Goal: Use online tool/utility: Utilize a website feature to perform a specific function

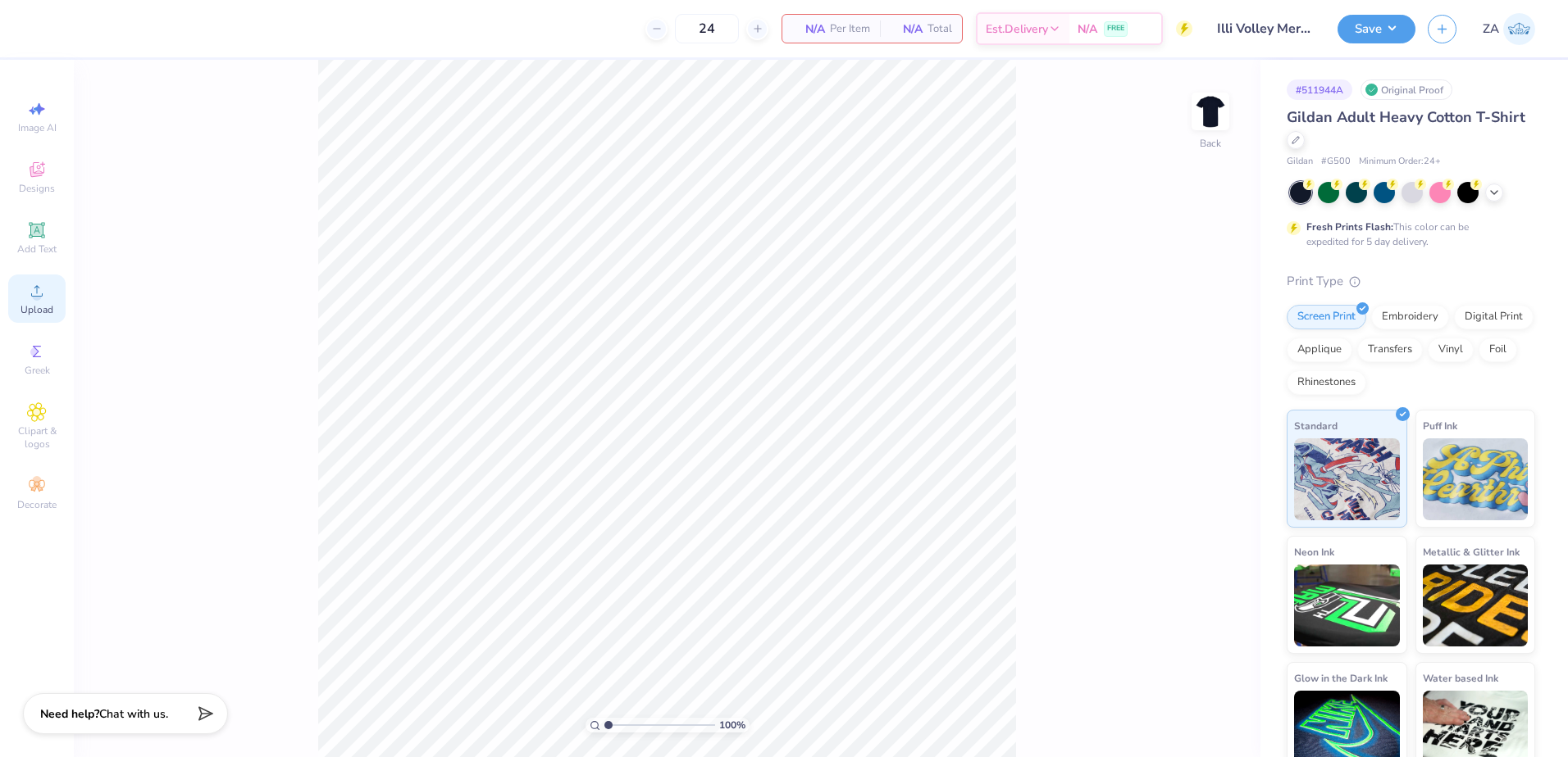
click at [38, 282] on icon at bounding box center [37, 291] width 20 height 20
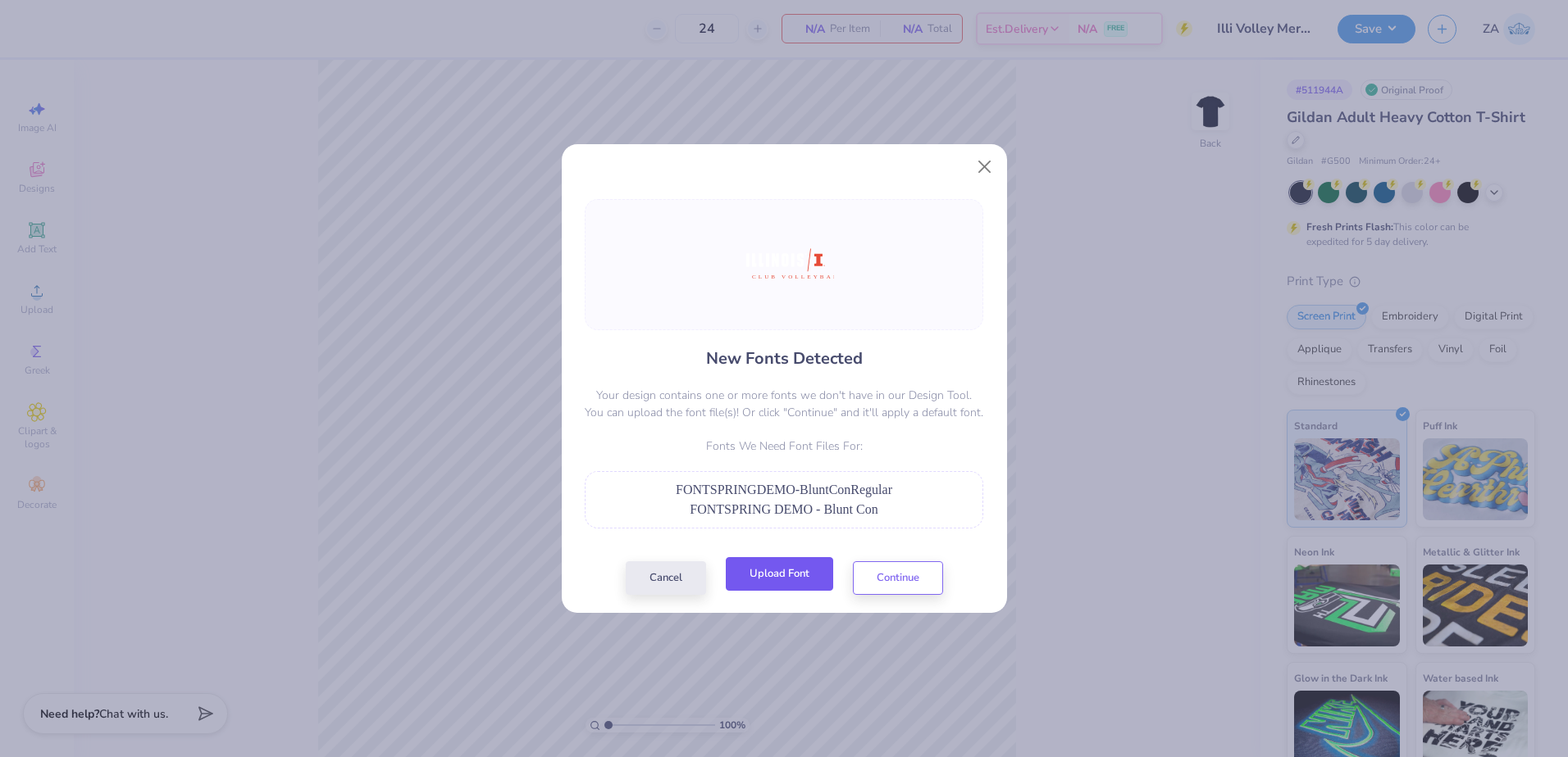
click at [754, 578] on button "Upload Font" at bounding box center [779, 574] width 107 height 33
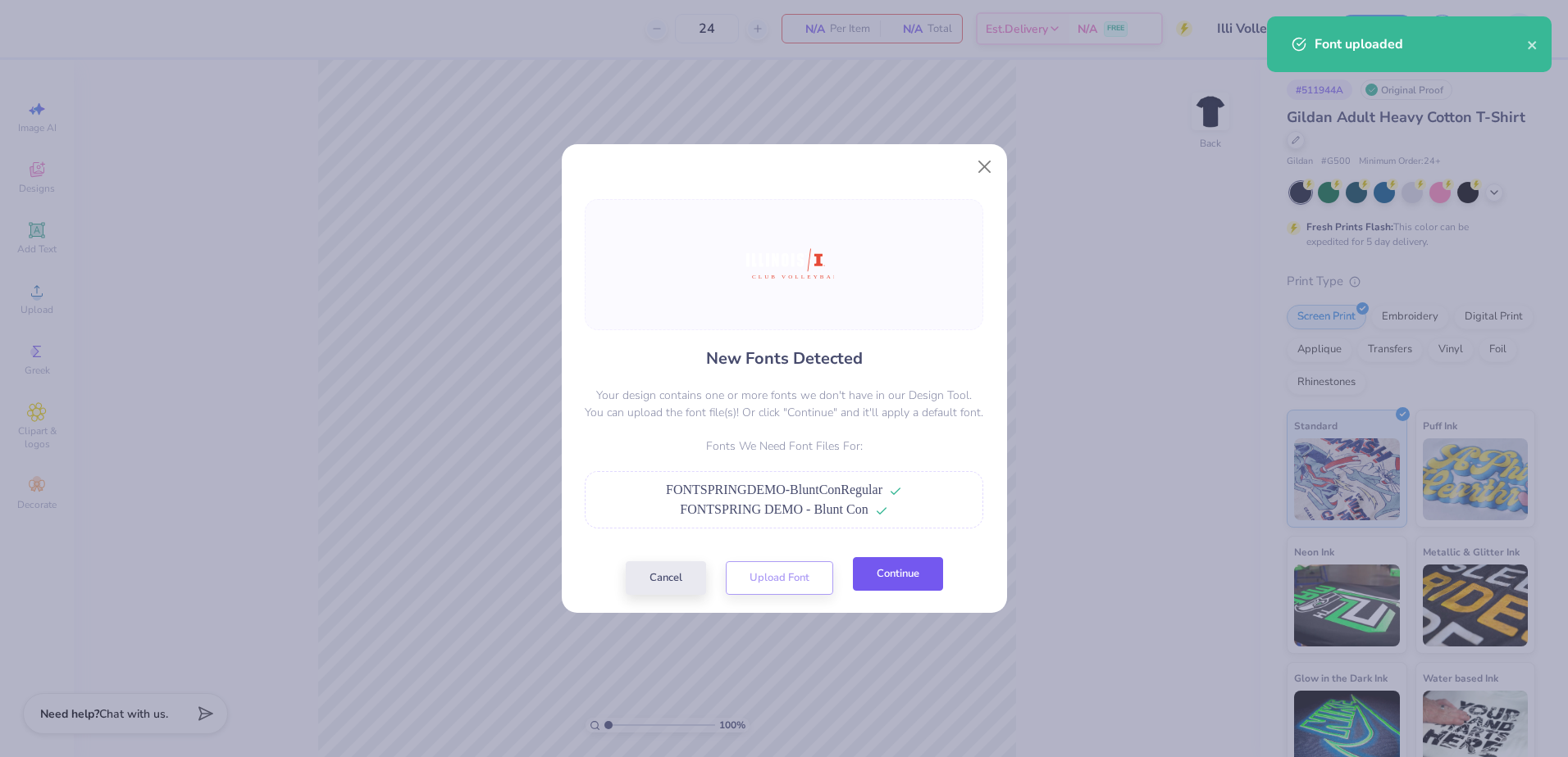
click at [895, 565] on button "Continue" at bounding box center [898, 574] width 90 height 33
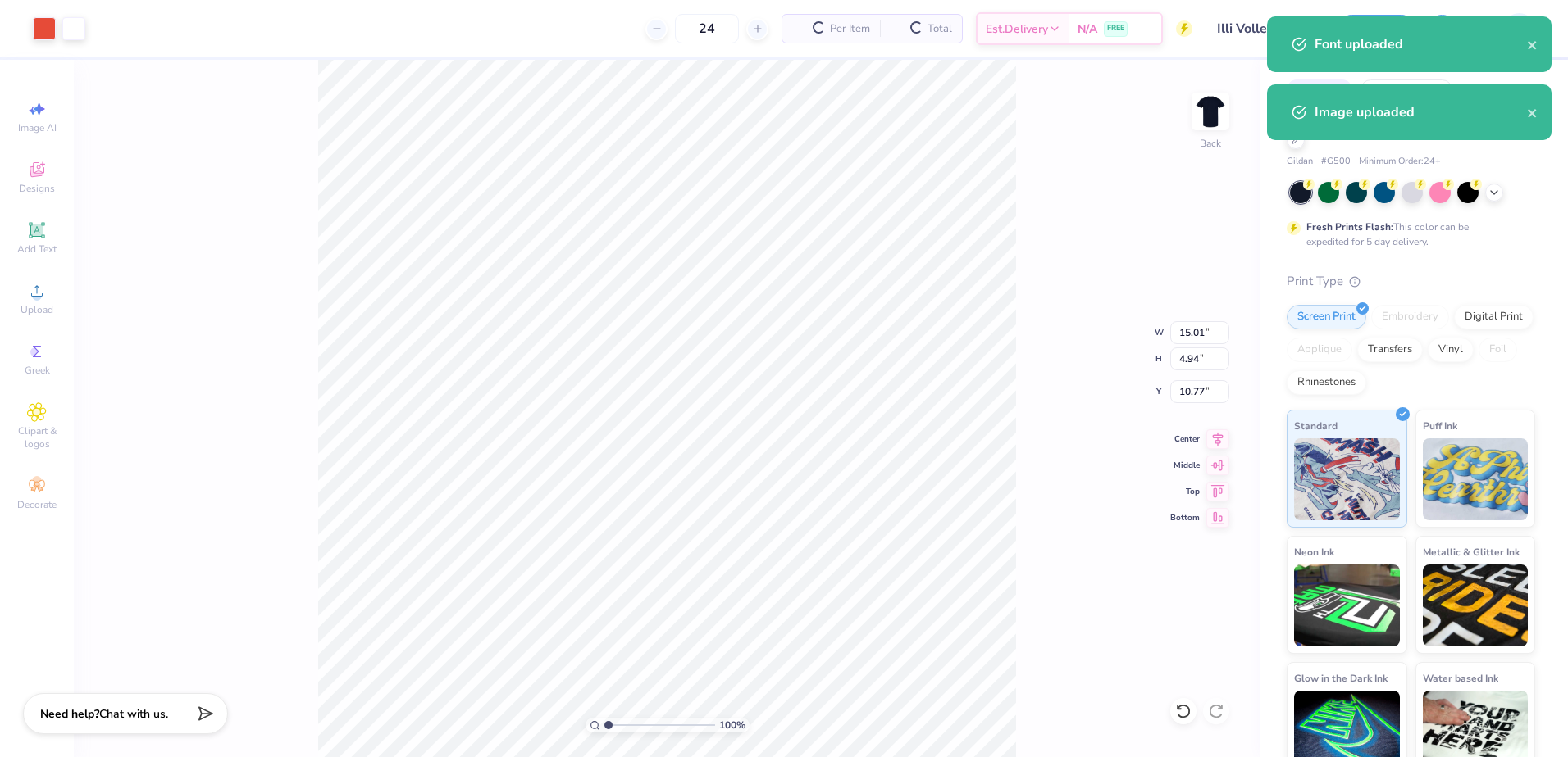
type input "9.72"
type input "3.20"
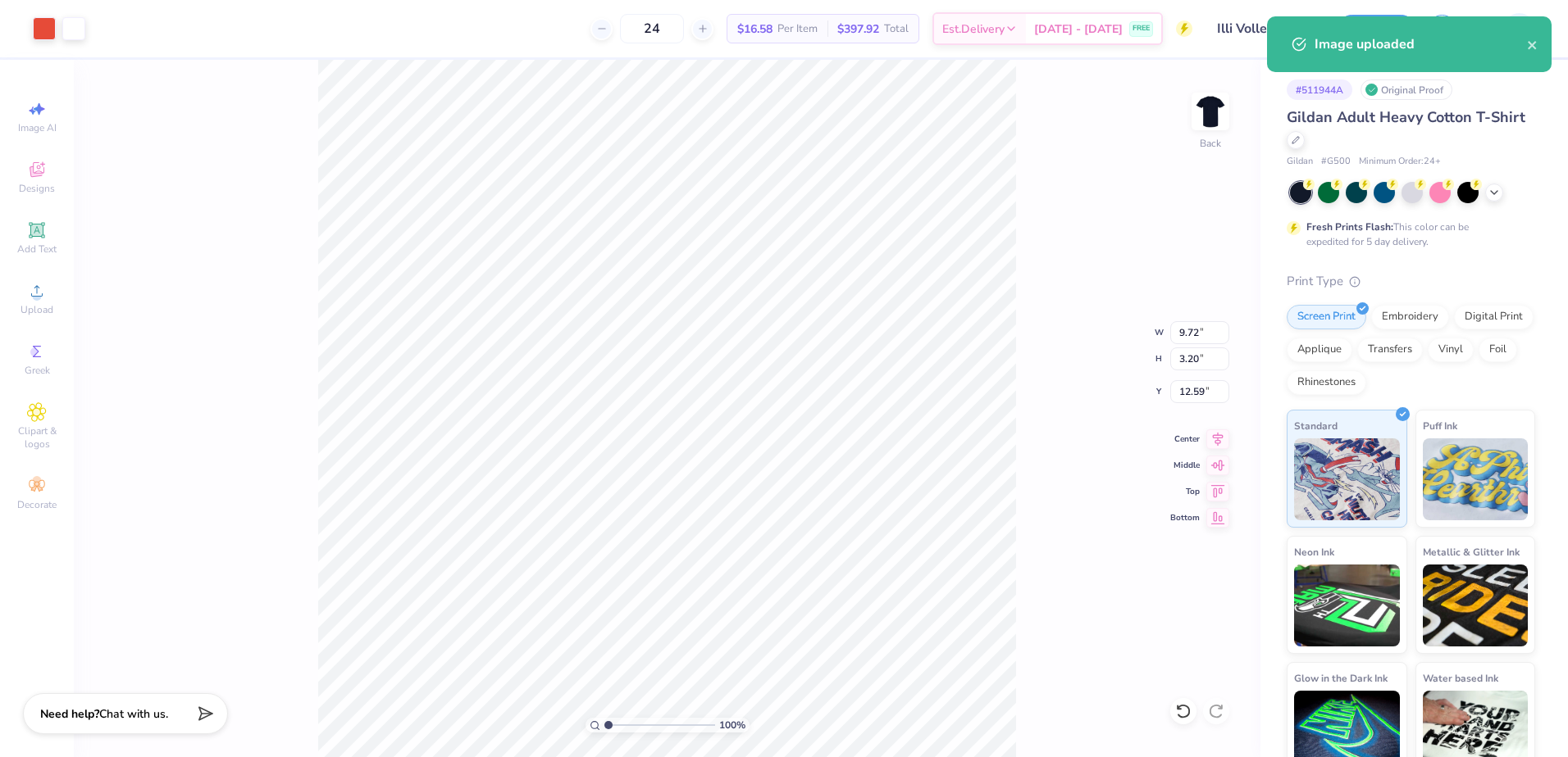
type input "4.72"
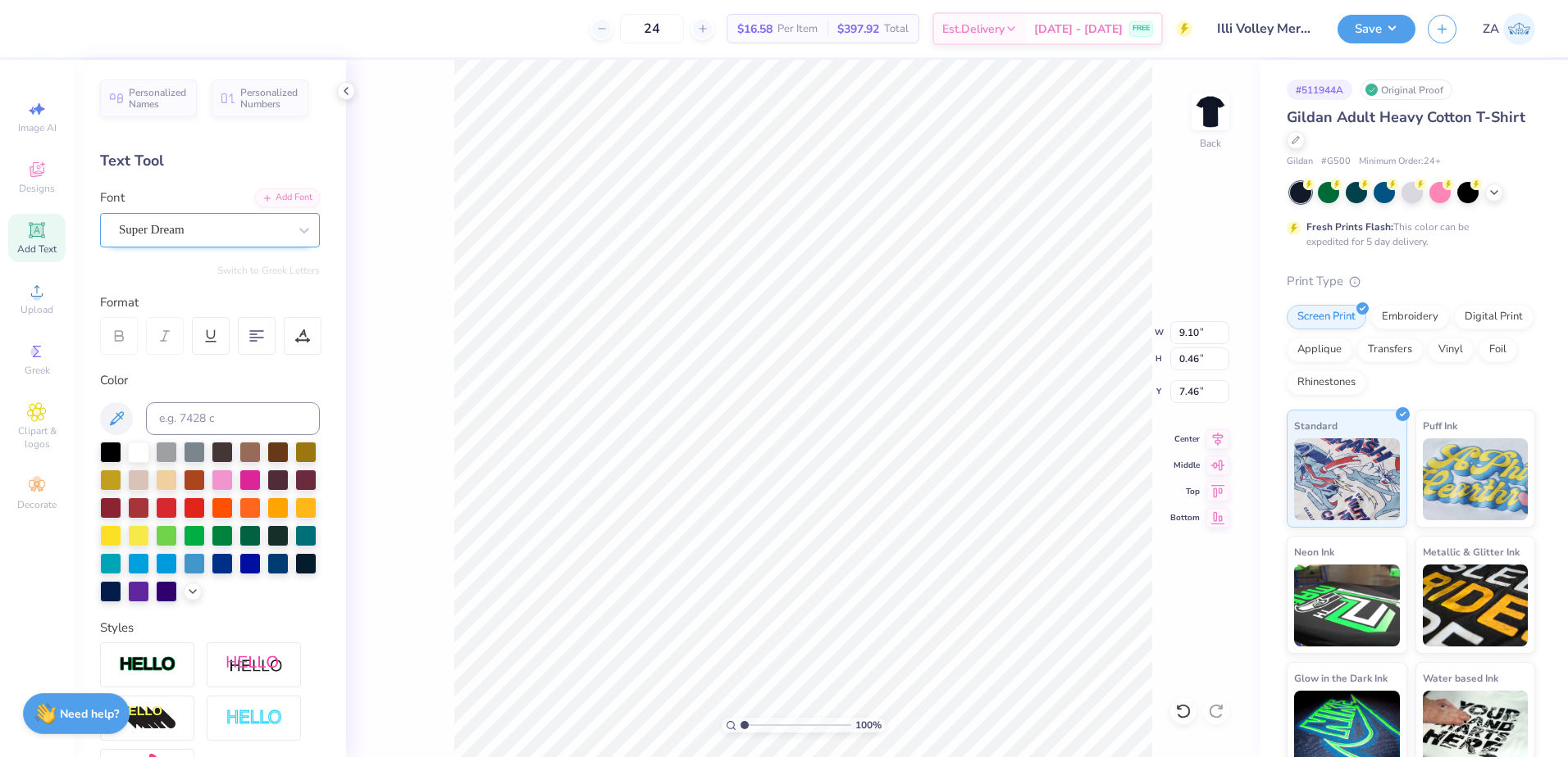
click at [244, 224] on div "Super Dream" at bounding box center [203, 230] width 172 height 26
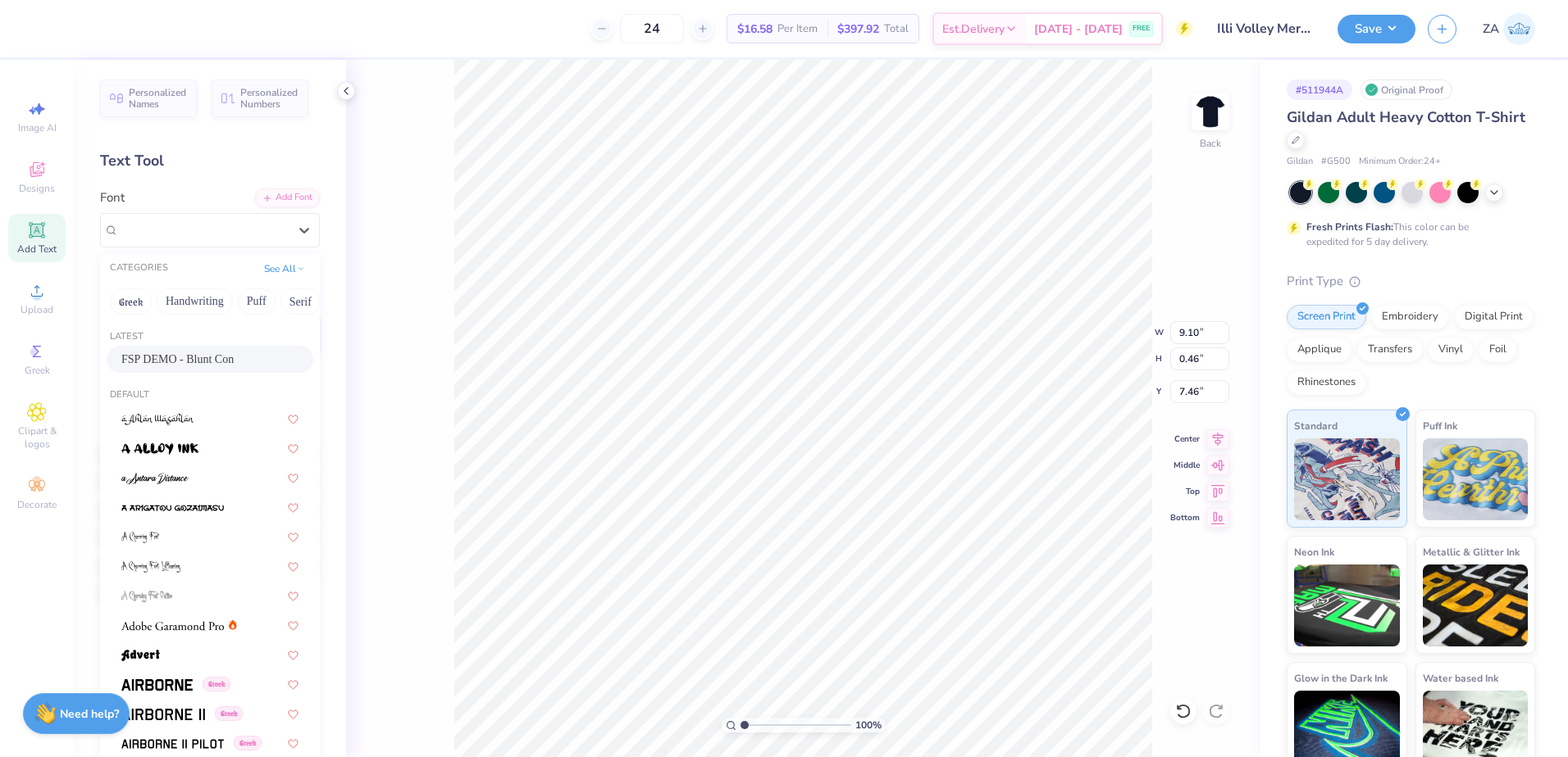
click at [226, 361] on div "FSP DEMO - Blunt Con" at bounding box center [210, 360] width 177 height 18
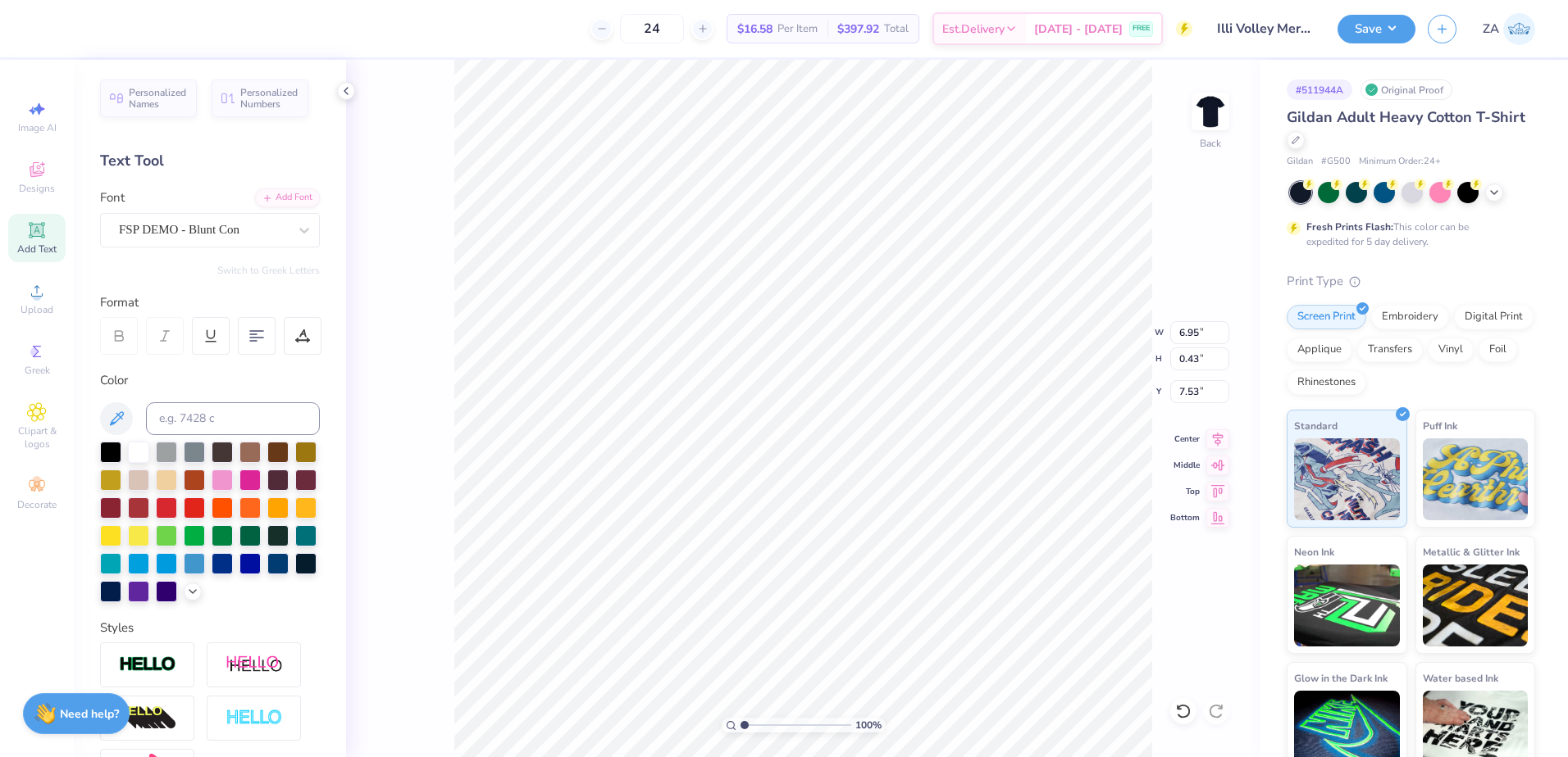
type input "6.95"
type input "0.43"
type input "7.53"
type input "7.46"
drag, startPoint x: 746, startPoint y: 724, endPoint x: 775, endPoint y: 719, distance: 29.4
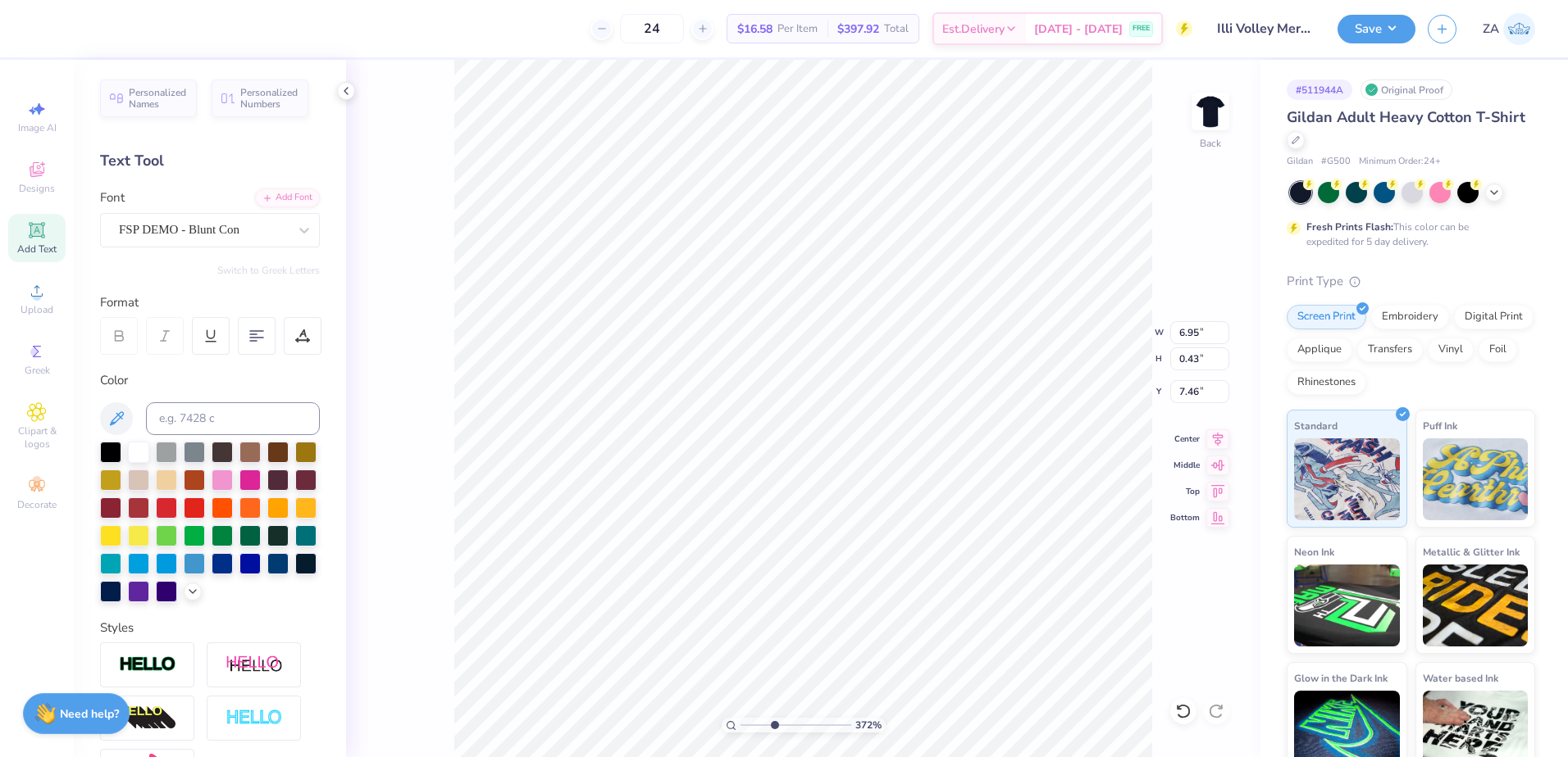
type input "3.87"
click at [775, 719] on input "range" at bounding box center [796, 725] width 111 height 15
type input "7.37"
drag, startPoint x: 771, startPoint y: 726, endPoint x: 736, endPoint y: 720, distance: 35.5
type input "1"
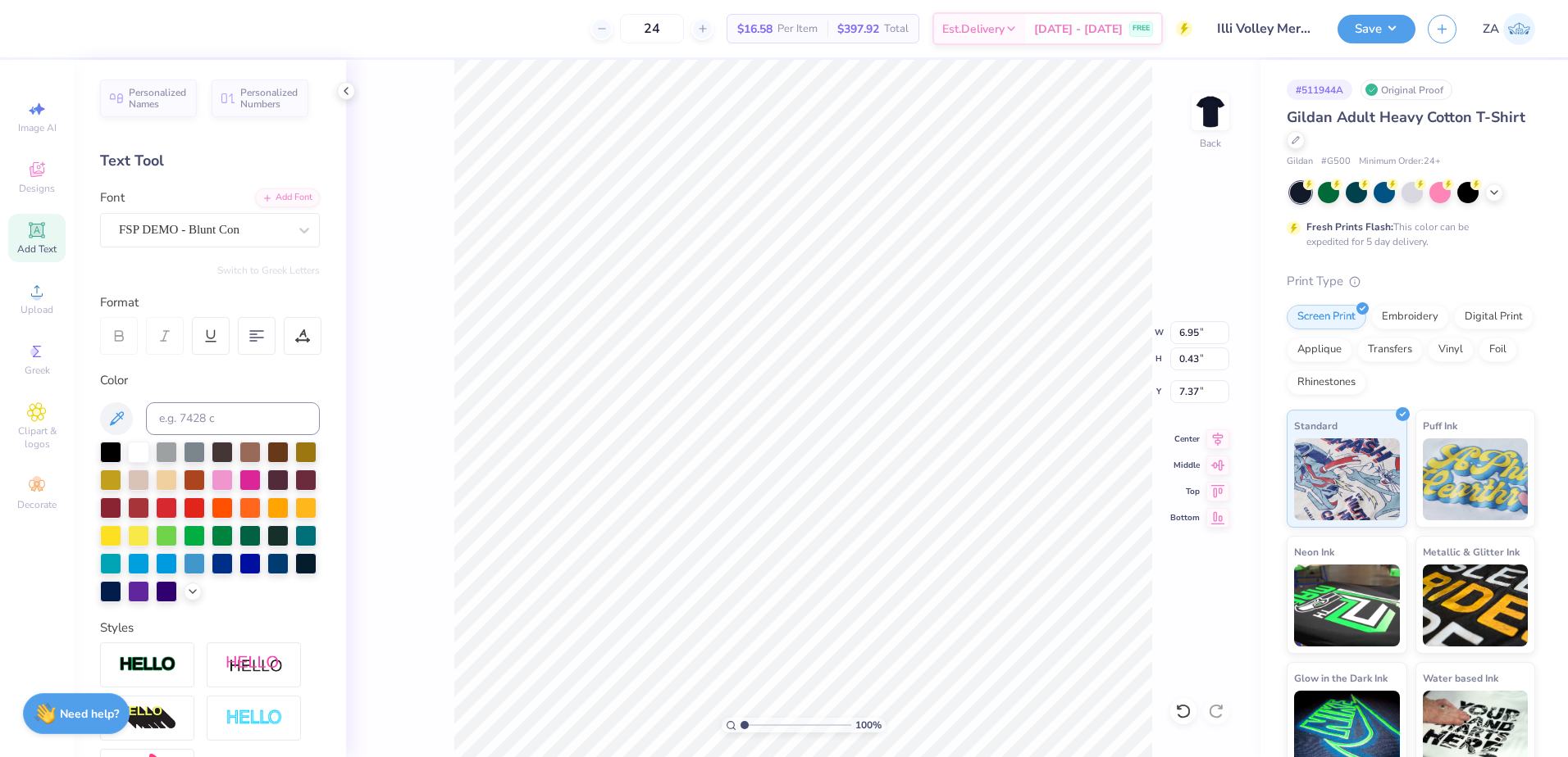
click at [741, 730] on input "range" at bounding box center [796, 725] width 111 height 15
click at [888, 545] on li "Group" at bounding box center [907, 537] width 129 height 32
drag, startPoint x: 1184, startPoint y: 332, endPoint x: 1205, endPoint y: 331, distance: 21.0
click at [1205, 331] on input "8.42" at bounding box center [1199, 332] width 59 height 23
type input "8"
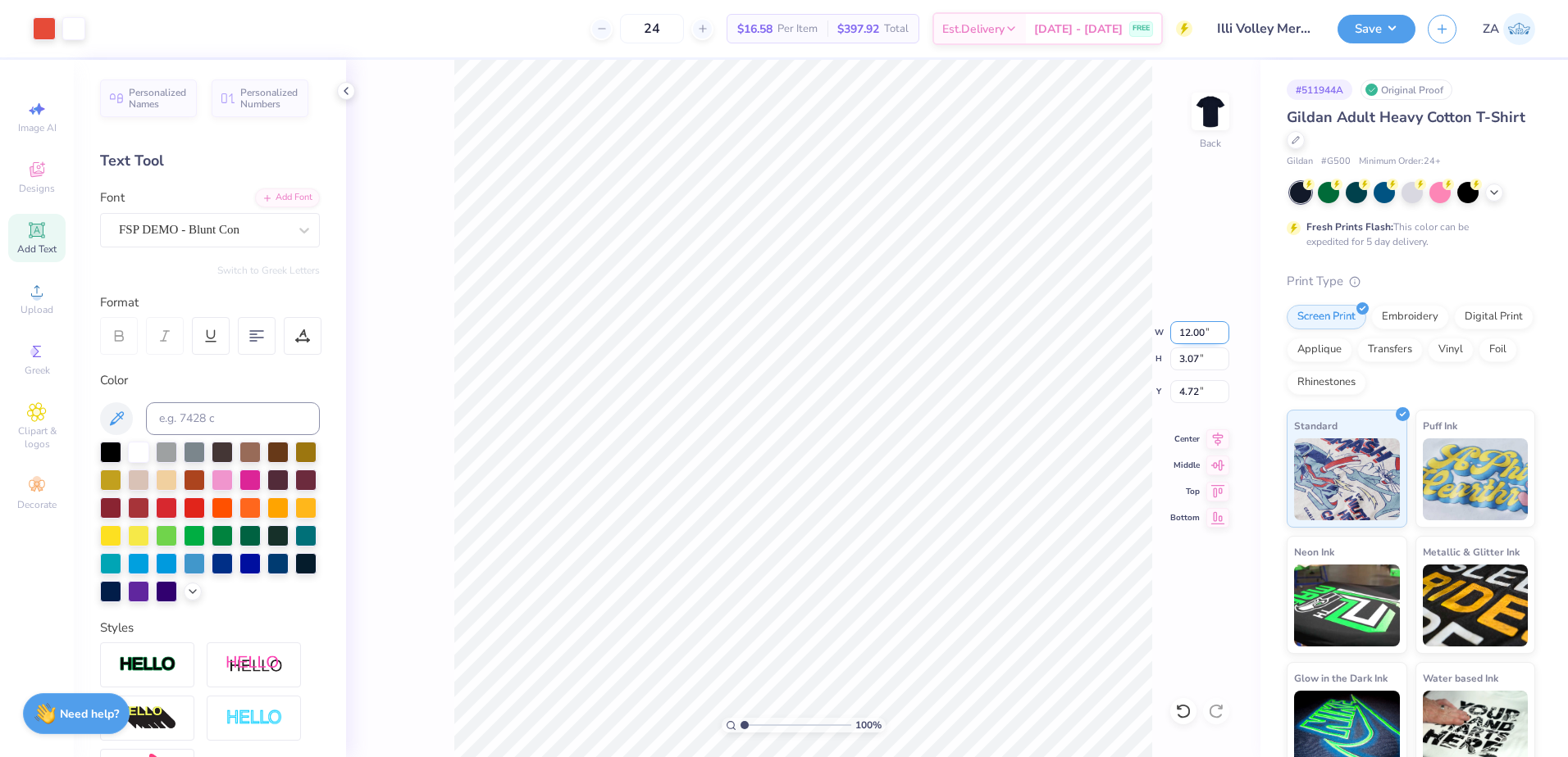
type input "12.00"
drag, startPoint x: 1181, startPoint y: 334, endPoint x: 1213, endPoint y: 332, distance: 32.1
click at [1213, 332] on input "12.00" at bounding box center [1199, 332] width 59 height 23
drag, startPoint x: 1204, startPoint y: 331, endPoint x: 1179, endPoint y: 331, distance: 25.0
click at [1179, 331] on input "8.42" at bounding box center [1199, 332] width 59 height 23
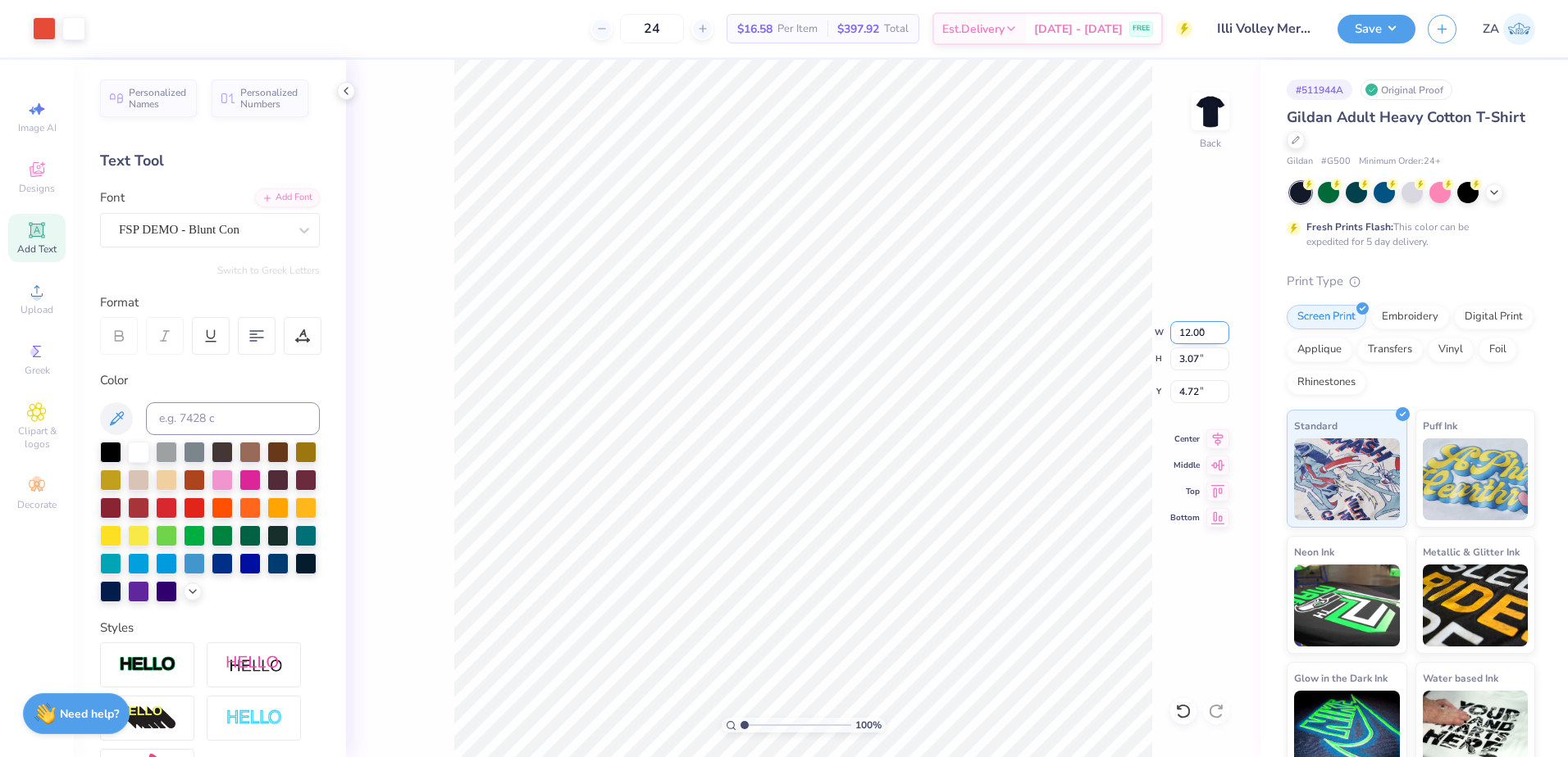
type input "12.00"
type input "4.38"
type input "4.07"
type input "1"
type input "11.00"
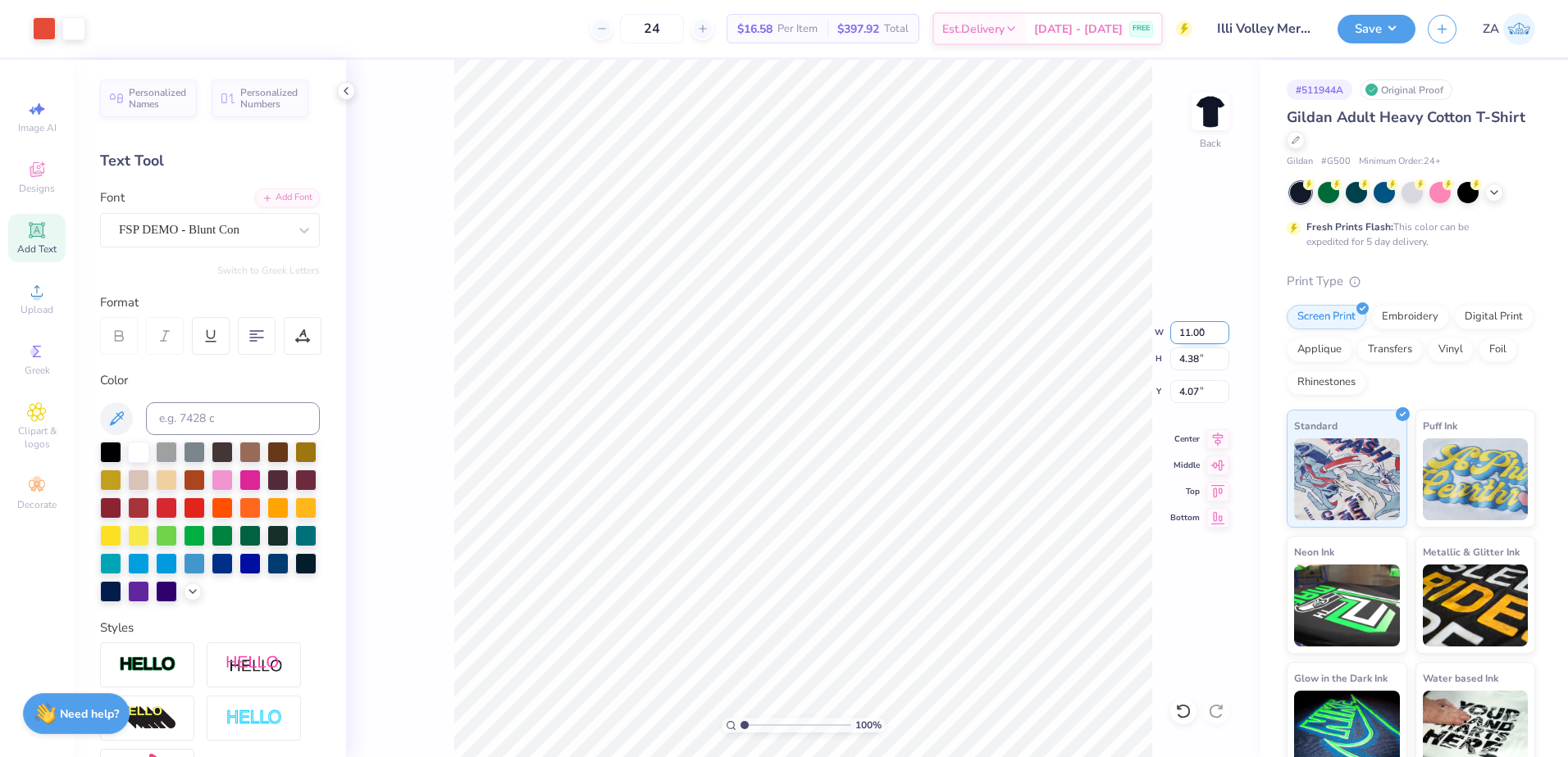
type input "4.02"
click at [1208, 390] on input "4.25" at bounding box center [1199, 391] width 59 height 23
type input "4"
type input "3.00"
click at [1378, 33] on button "Save" at bounding box center [1375, 27] width 78 height 29
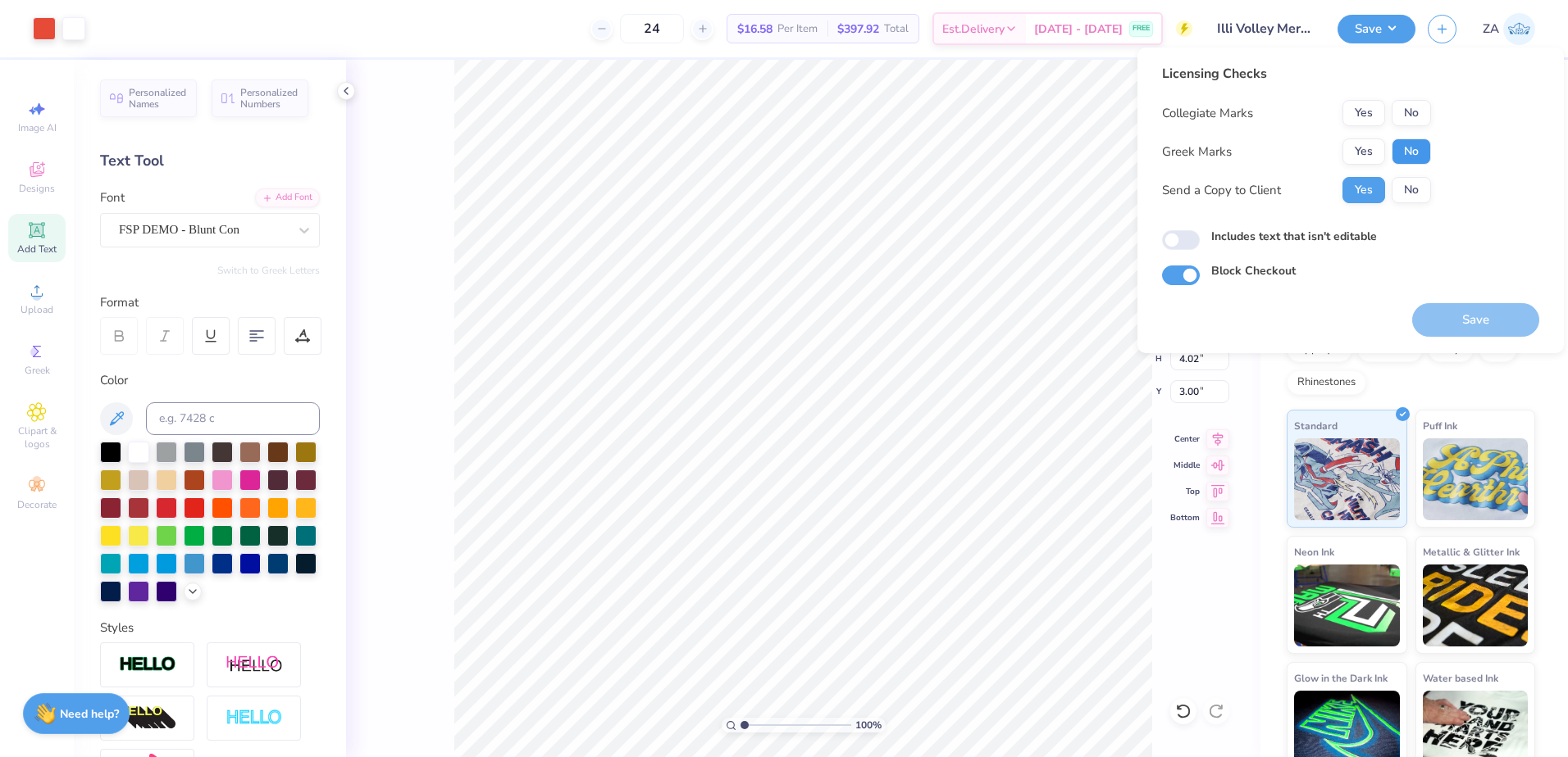
click at [1415, 146] on button "No" at bounding box center [1411, 151] width 39 height 27
click at [1370, 117] on button "Yes" at bounding box center [1362, 113] width 42 height 27
click at [1445, 308] on button "Save" at bounding box center [1475, 320] width 127 height 33
